Goal: Transaction & Acquisition: Purchase product/service

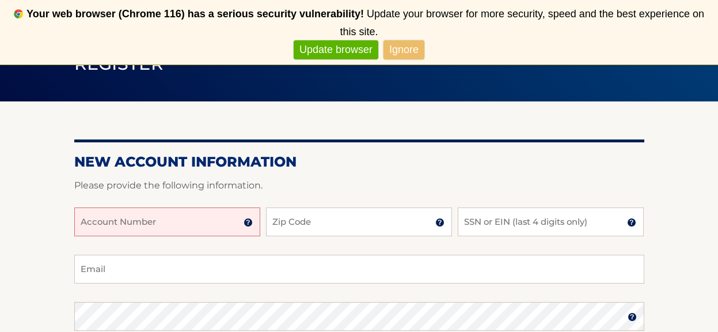
scroll to position [119, 0]
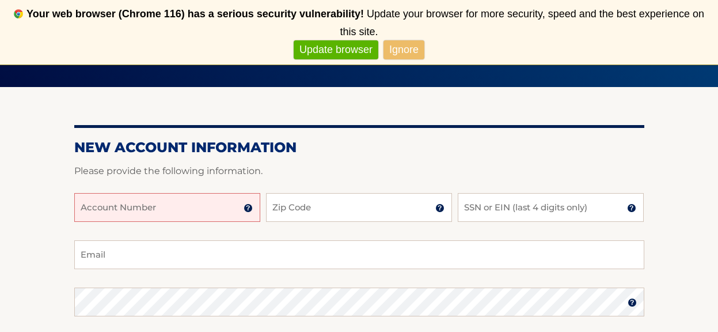
click at [144, 204] on input "Account Number" at bounding box center [167, 207] width 186 height 29
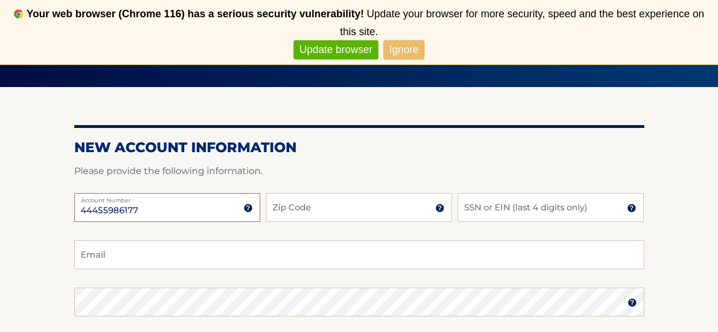
type input "44455986177"
click at [295, 206] on input "Zip Code" at bounding box center [359, 207] width 186 height 29
type input "11762"
type input "lbwozniak@gmail.com"
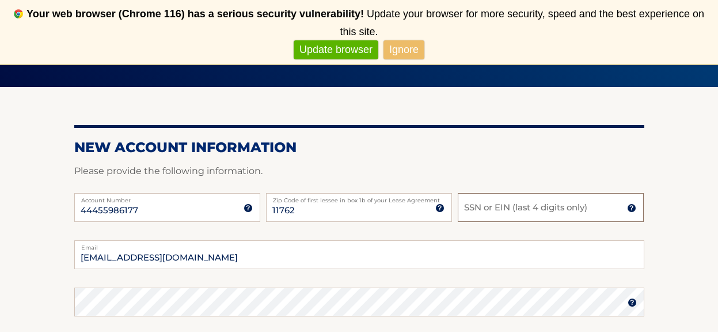
click at [491, 204] on input "SSN or EIN (last 4 digits only)" at bounding box center [551, 207] width 186 height 29
type input "7680"
click at [379, 262] on input "lbwozniak@gmail.com" at bounding box center [359, 254] width 570 height 29
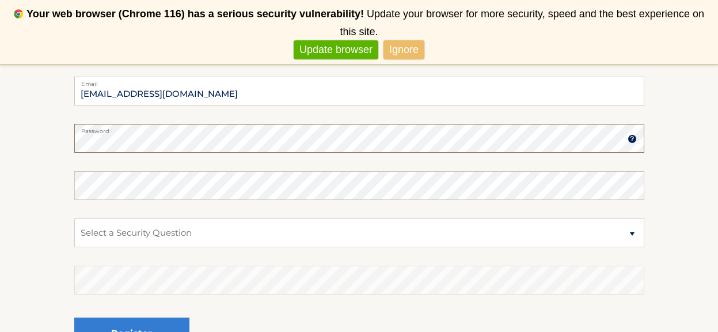
scroll to position [294, 0]
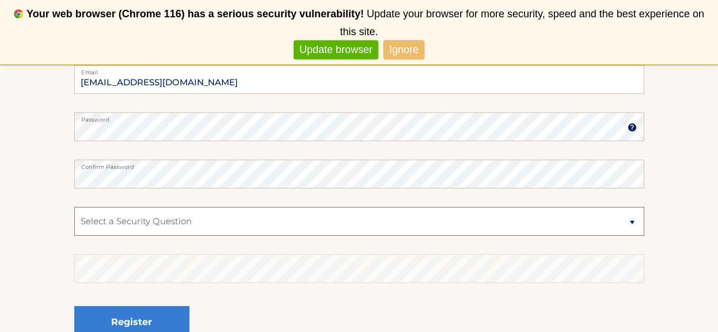
click at [240, 216] on select "Select a Security Question What was the name of your elementary school? What is…" at bounding box center [359, 221] width 570 height 29
click at [222, 218] on select "Select a Security Question What was the name of your elementary school? What is…" at bounding box center [359, 221] width 570 height 29
select select "3"
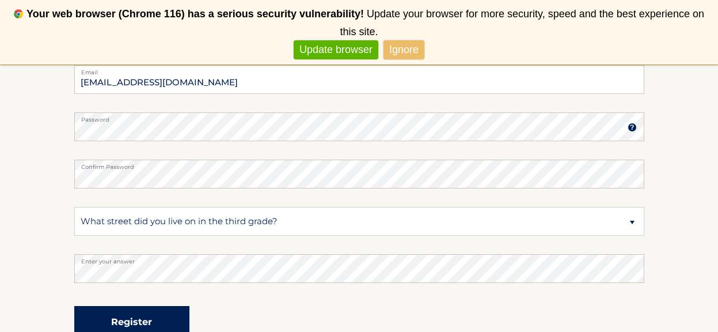
click at [181, 312] on button "Register" at bounding box center [131, 322] width 115 height 32
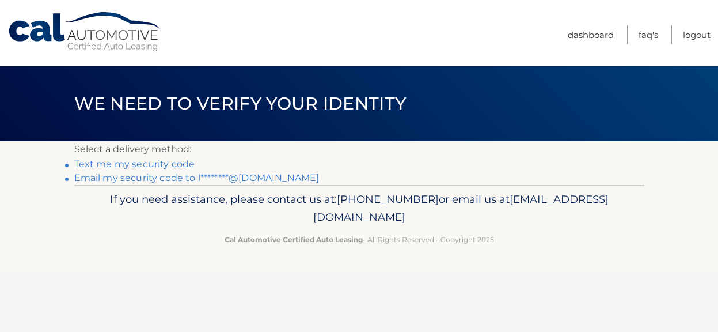
click at [271, 154] on p "Select a delivery method:" at bounding box center [359, 149] width 570 height 16
click at [151, 166] on link "Text me my security code" at bounding box center [134, 163] width 121 height 11
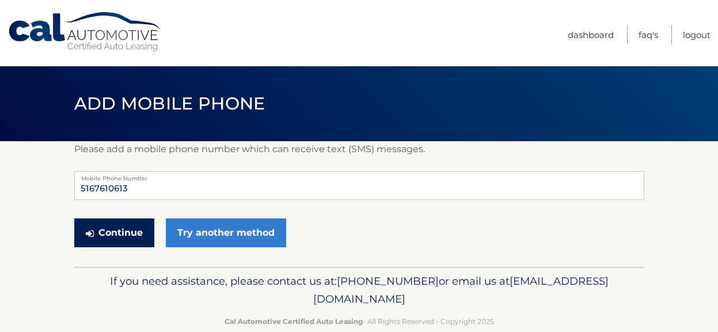
click at [138, 236] on button "Continue" at bounding box center [114, 232] width 80 height 29
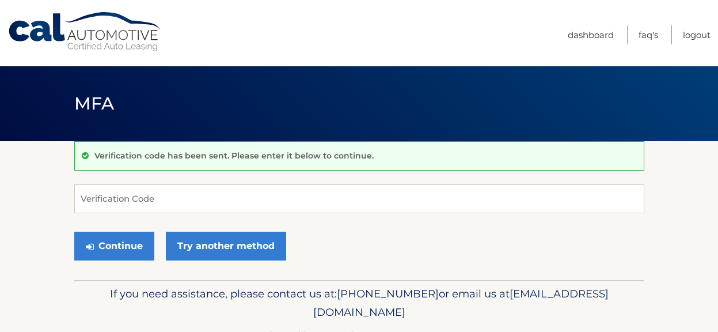
click at [390, 182] on div "Verification code has been sent. Please enter it below to continue. Verificatio…" at bounding box center [359, 210] width 570 height 139
click at [379, 203] on input "Verification Code" at bounding box center [359, 198] width 570 height 29
type input "662236"
click at [115, 261] on div "Continue Try another method" at bounding box center [359, 246] width 570 height 39
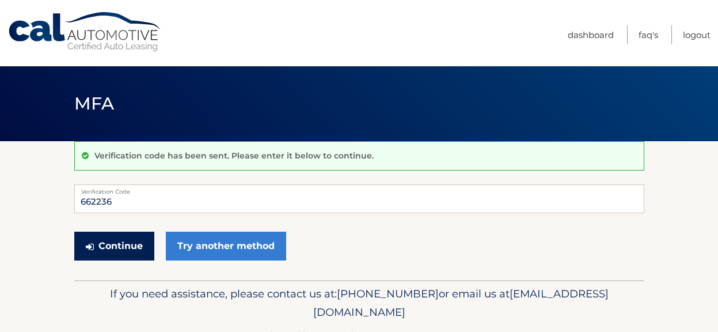
click at [109, 250] on button "Continue" at bounding box center [114, 245] width 80 height 29
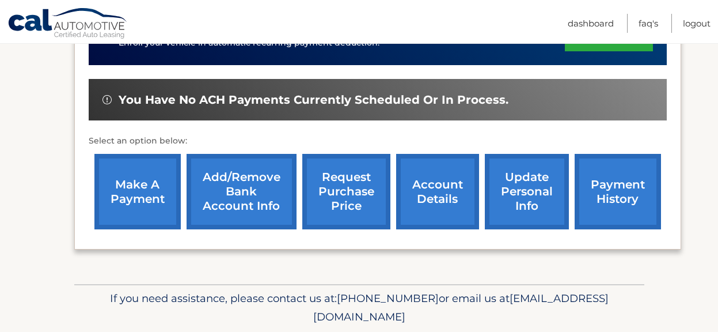
scroll to position [343, 0]
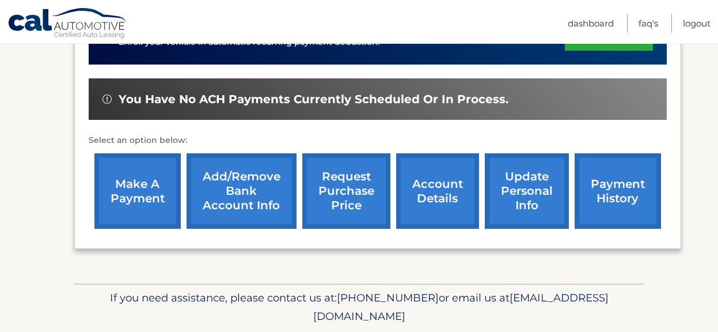
click at [124, 174] on link "make a payment" at bounding box center [137, 190] width 86 height 75
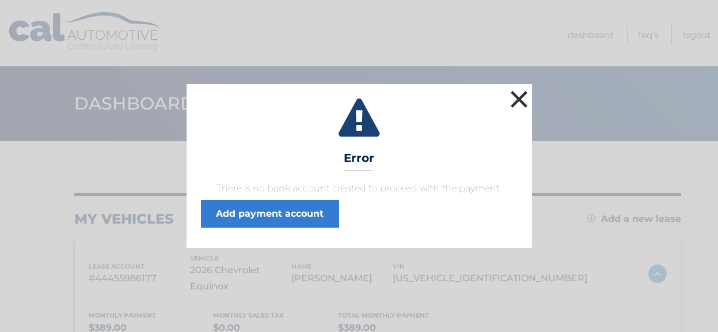
click at [513, 96] on button "×" at bounding box center [519, 98] width 23 height 23
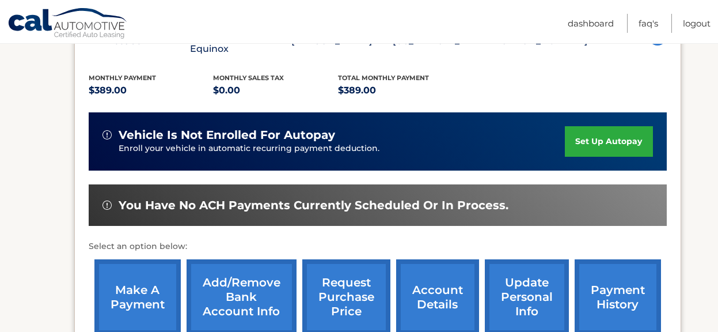
scroll to position [272, 0]
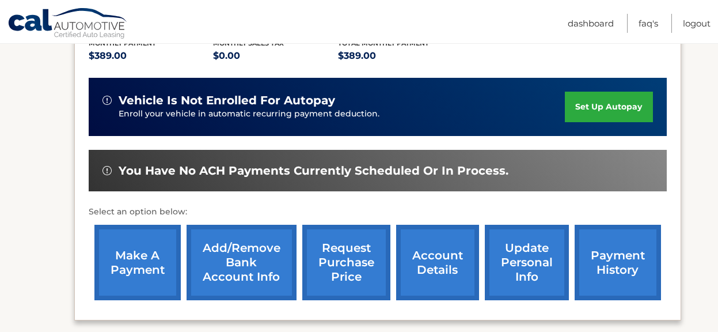
click at [144, 276] on link "make a payment" at bounding box center [137, 261] width 86 height 75
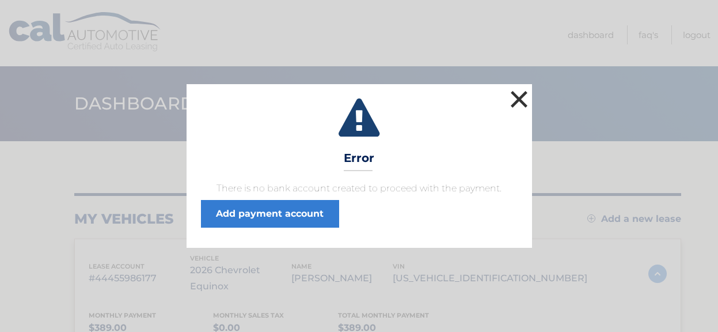
click at [521, 95] on button "×" at bounding box center [519, 98] width 23 height 23
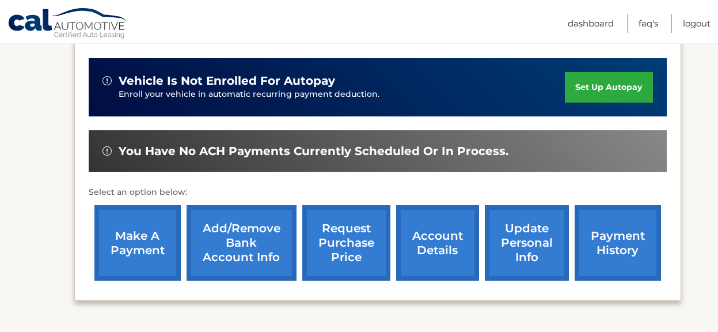
scroll to position [288, 0]
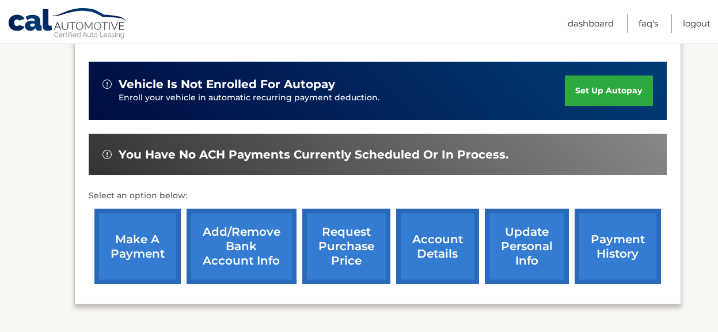
click at [228, 242] on link "Add/Remove bank account info" at bounding box center [241, 245] width 110 height 75
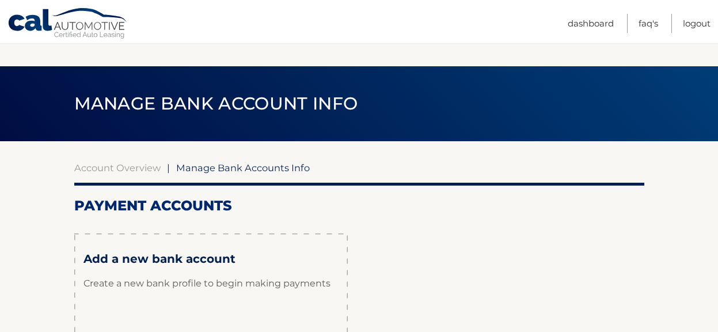
scroll to position [173, 0]
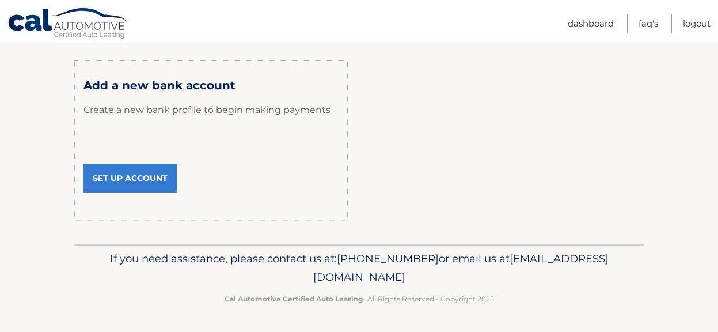
click at [133, 177] on link "Set Up Account" at bounding box center [129, 177] width 93 height 29
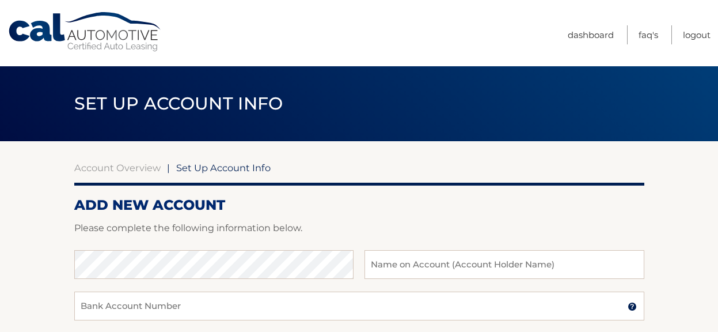
scroll to position [52, 0]
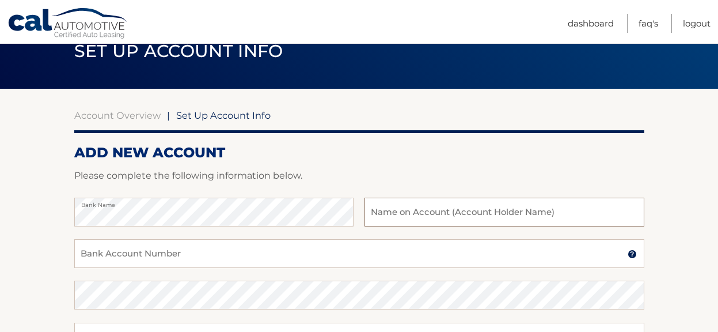
click at [389, 214] on input "text" at bounding box center [503, 211] width 279 height 29
type input "Lindsay Wozniak-Rosen"
click at [279, 252] on input "Bank Account Number" at bounding box center [359, 253] width 570 height 29
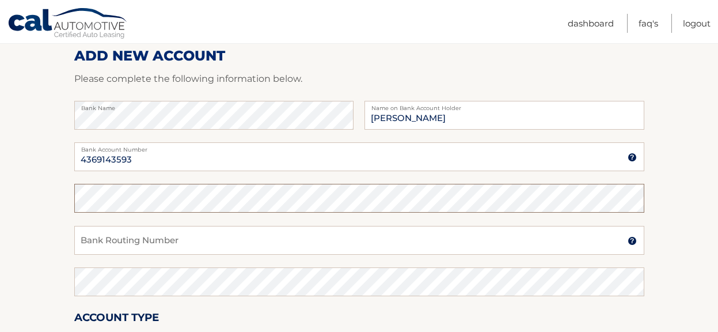
scroll to position [148, 0]
drag, startPoint x: 140, startPoint y: 163, endPoint x: 64, endPoint y: 165, distance: 76.0
click at [64, 165] on section "Account Overview | Set Up Account Info ADD NEW ACCOUNT Please complete the foll…" at bounding box center [359, 212] width 718 height 439
type input "ç"
click at [112, 161] on input "Bank Account Number" at bounding box center [359, 157] width 570 height 29
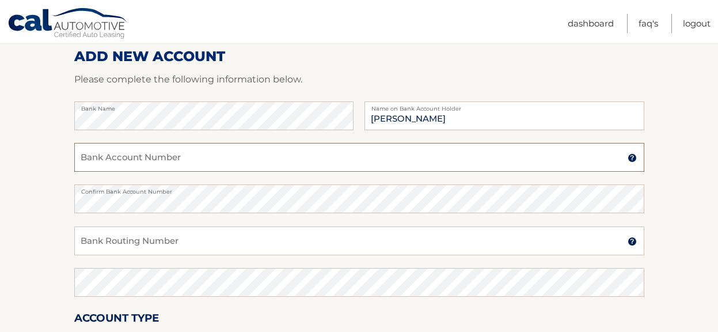
type input "4369143593"
drag, startPoint x: 146, startPoint y: 162, endPoint x: 64, endPoint y: 150, distance: 82.7
click at [64, 150] on section "Account Overview | Set Up Account Info ADD NEW ACCOUNT Please complete the foll…" at bounding box center [359, 212] width 718 height 439
click at [120, 256] on div "Bank Routing Number A 9-digit number at the lower left corner of a check. Conta…" at bounding box center [359, 246] width 570 height 41
click at [110, 242] on input "Bank Routing Number" at bounding box center [359, 240] width 570 height 29
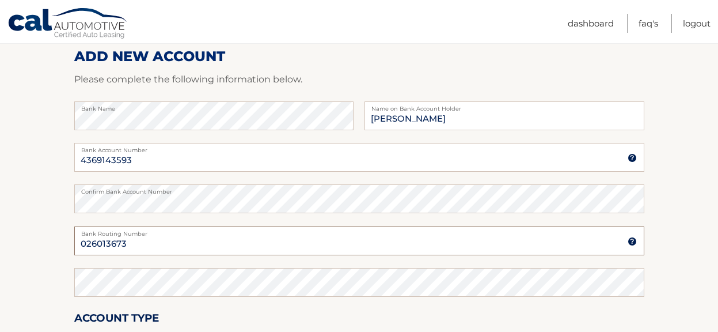
drag, startPoint x: 127, startPoint y: 246, endPoint x: 39, endPoint y: 233, distance: 88.6
click at [39, 233] on section "Account Overview | Set Up Account Info ADD NEW ACCOUNT Please complete the foll…" at bounding box center [359, 212] width 718 height 439
type input "026013673"
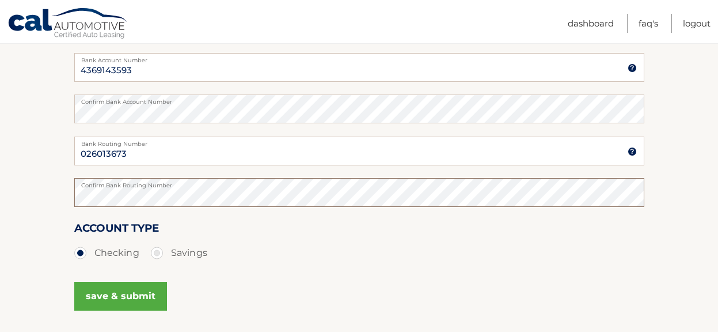
scroll to position [249, 0]
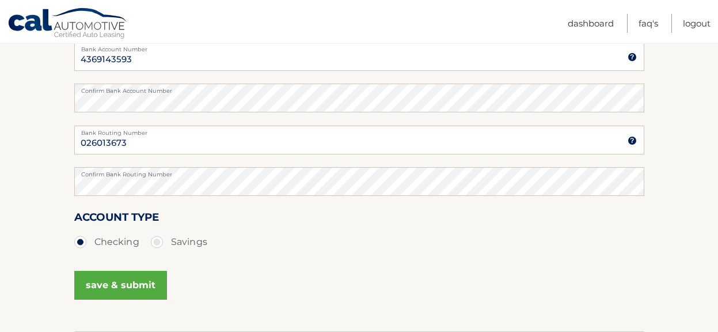
click at [117, 280] on button "save & submit" at bounding box center [120, 285] width 93 height 29
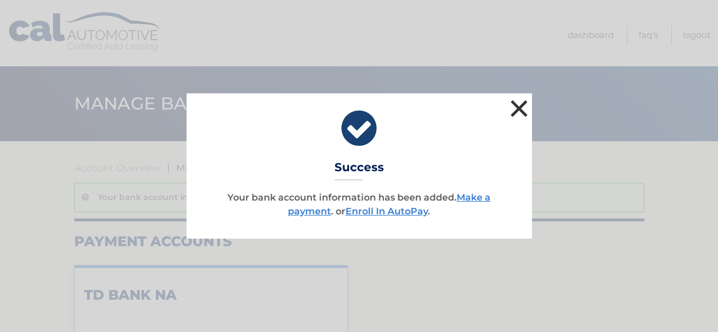
click at [527, 111] on button "×" at bounding box center [519, 108] width 23 height 23
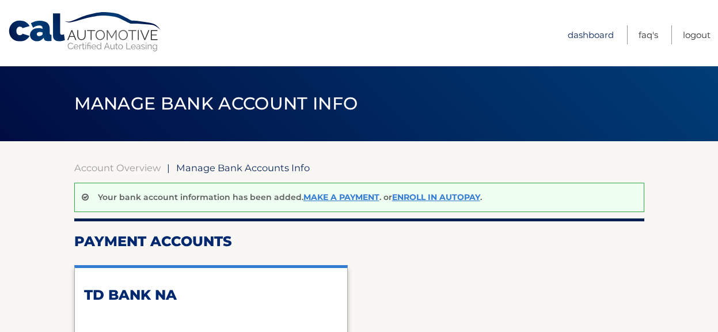
click at [596, 32] on link "Dashboard" at bounding box center [590, 34] width 46 height 19
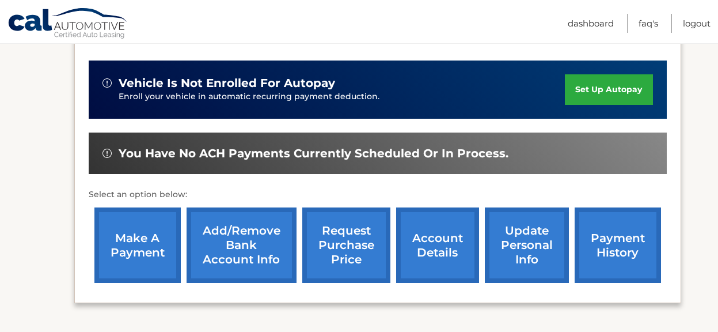
scroll to position [292, 0]
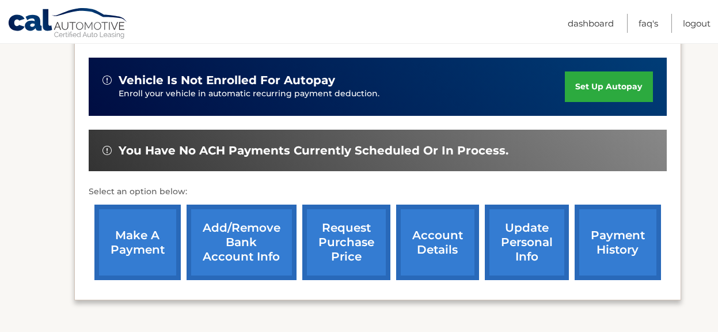
click at [131, 230] on link "make a payment" at bounding box center [137, 241] width 86 height 75
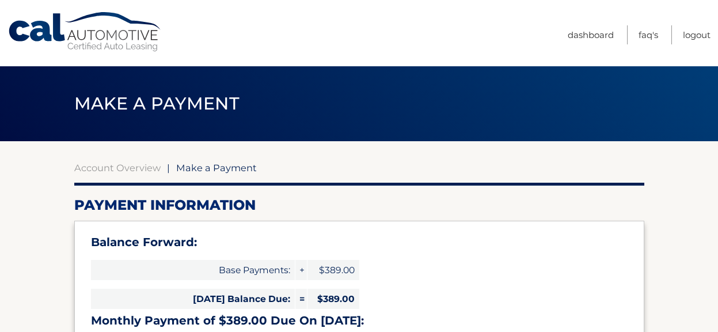
select select "Y2Y3NzgxNGMtMGM2Ny00MTIwLWFiOGUtNzM2N2Q3MWNlMjVl"
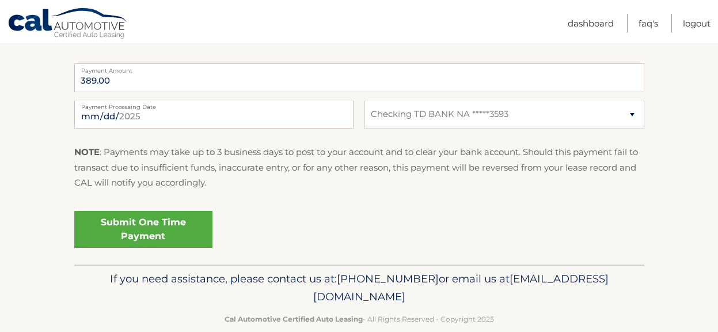
scroll to position [540, 0]
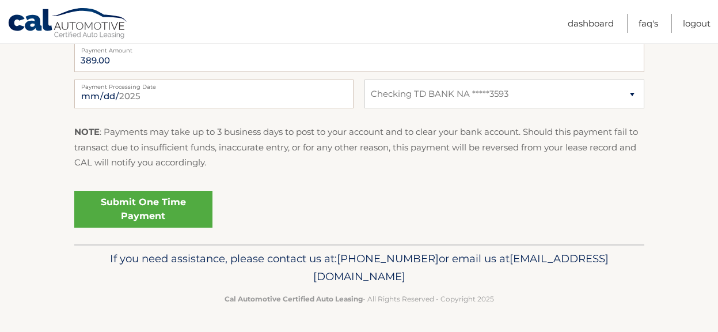
click at [165, 200] on link "Submit One Time Payment" at bounding box center [143, 209] width 138 height 37
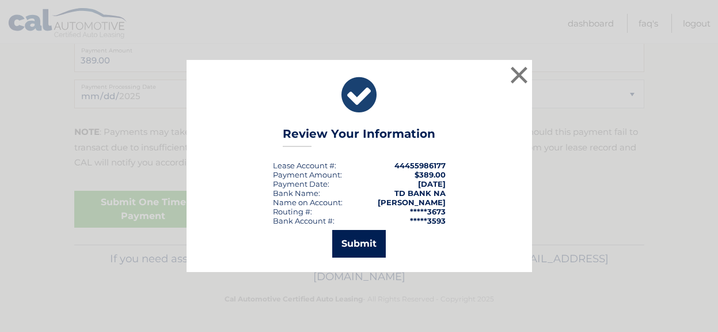
click at [364, 242] on button "Submit" at bounding box center [359, 244] width 54 height 28
